Goal: Task Accomplishment & Management: Complete application form

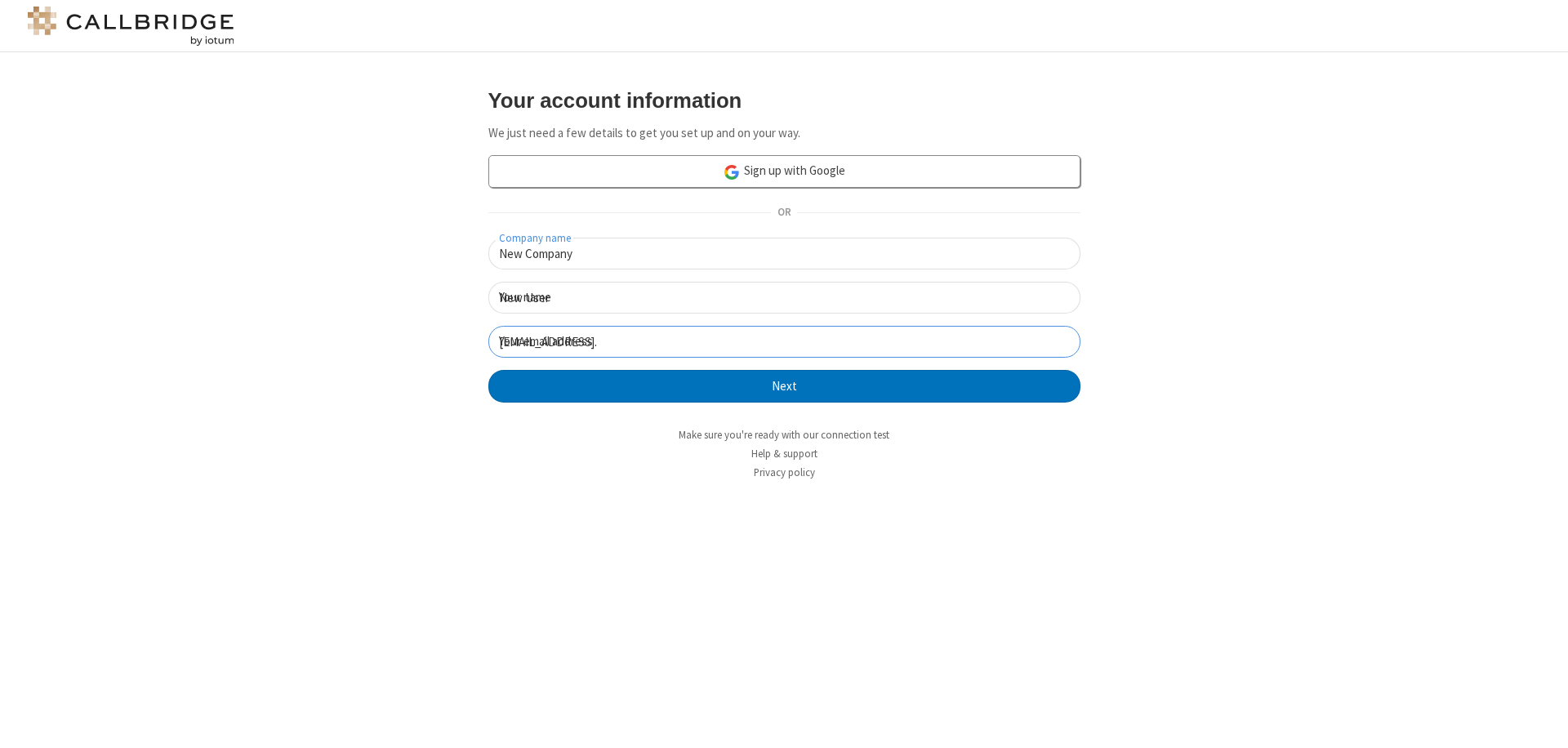
click button "Next" at bounding box center [784, 386] width 592 height 32
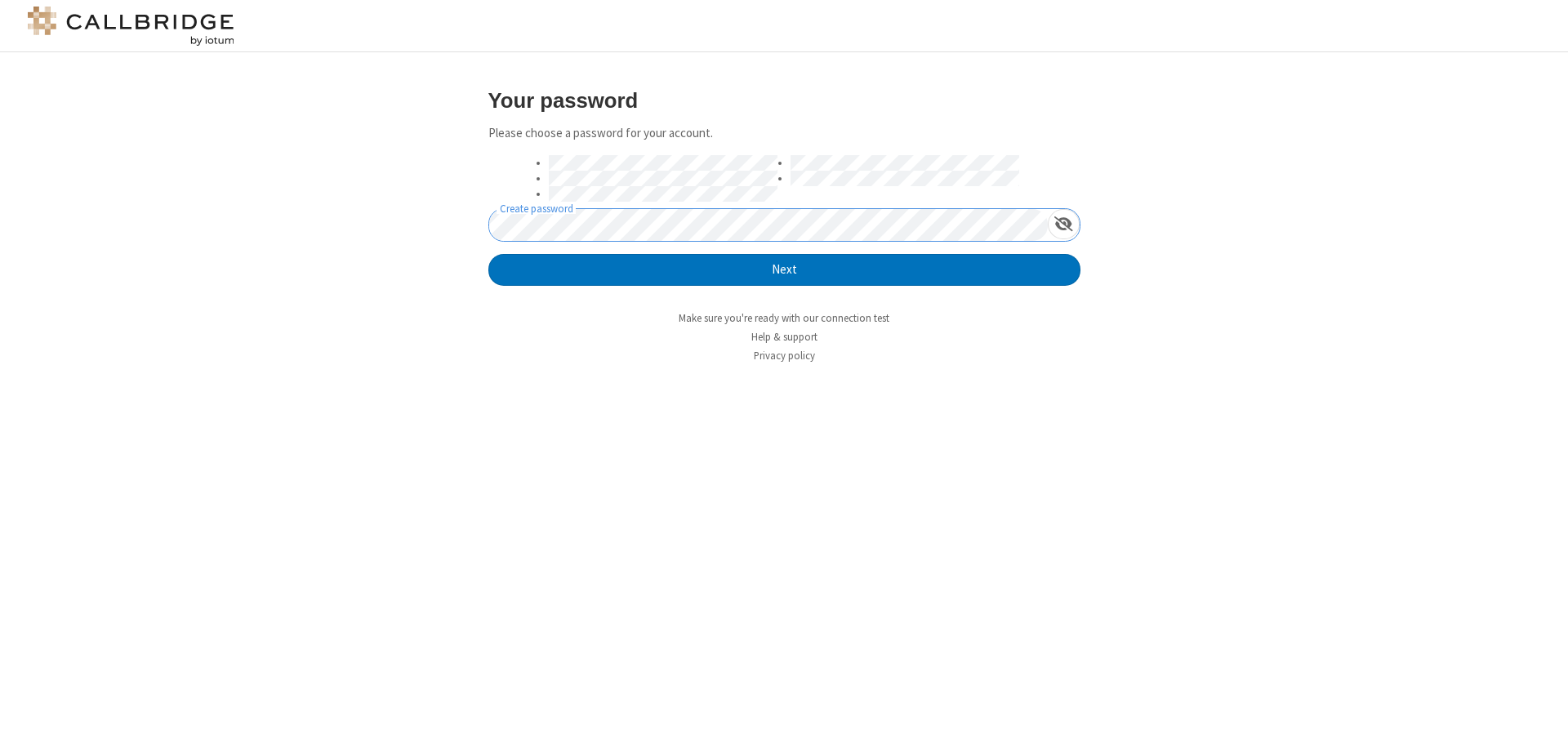
click button "Next" at bounding box center [784, 269] width 592 height 32
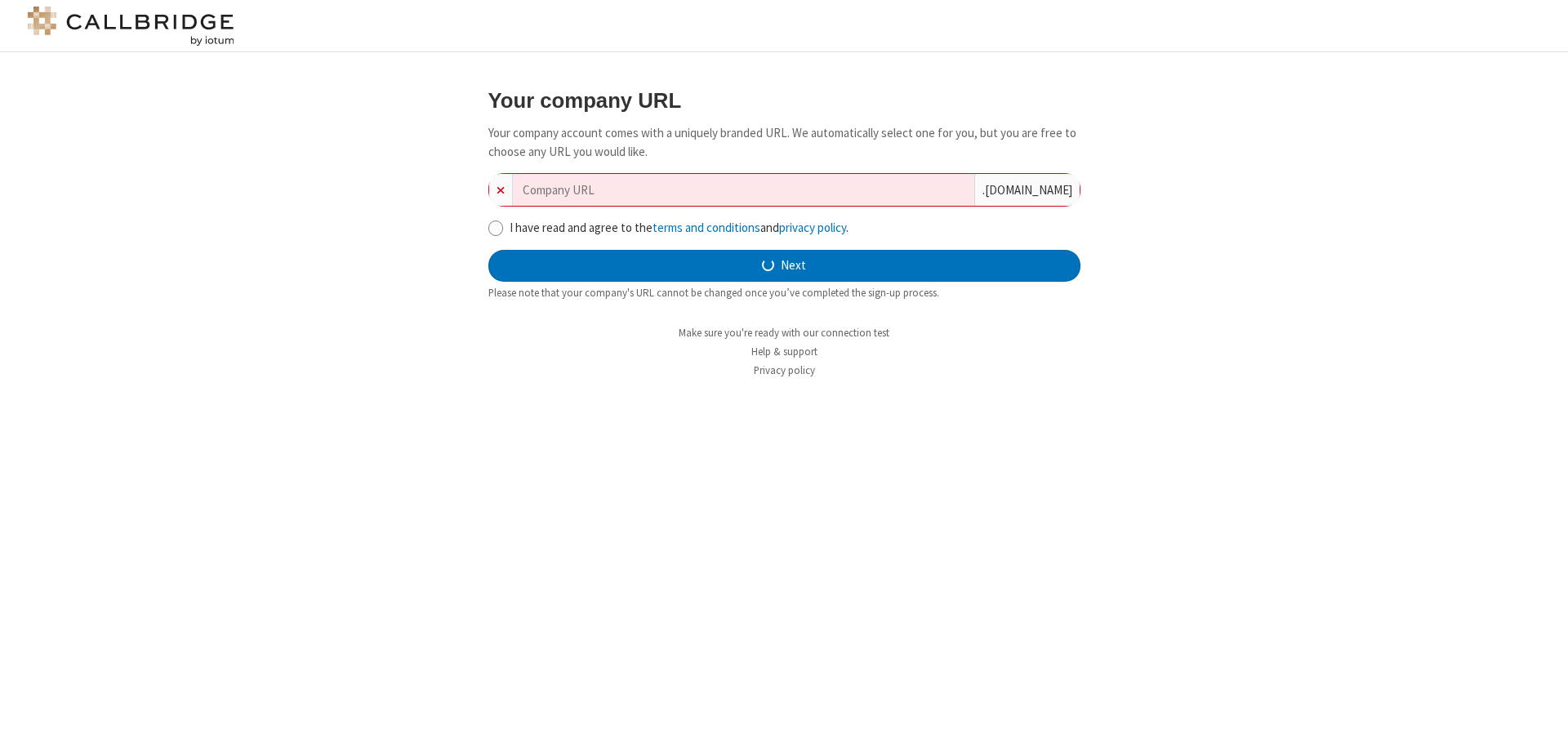
type input "new-company-organic-20857"
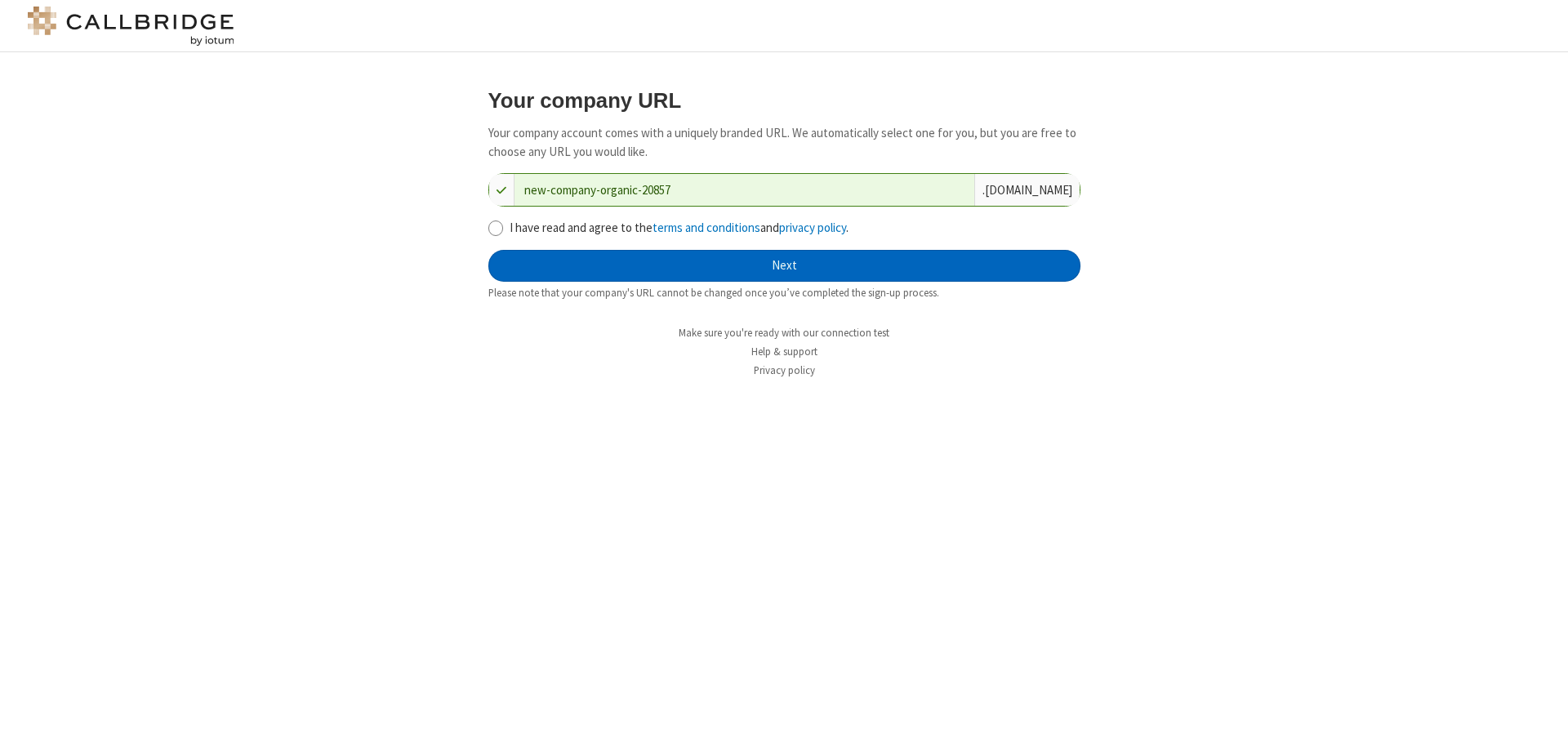
click at [784, 265] on button "Next" at bounding box center [784, 266] width 592 height 32
